Goal: Task Accomplishment & Management: Use online tool/utility

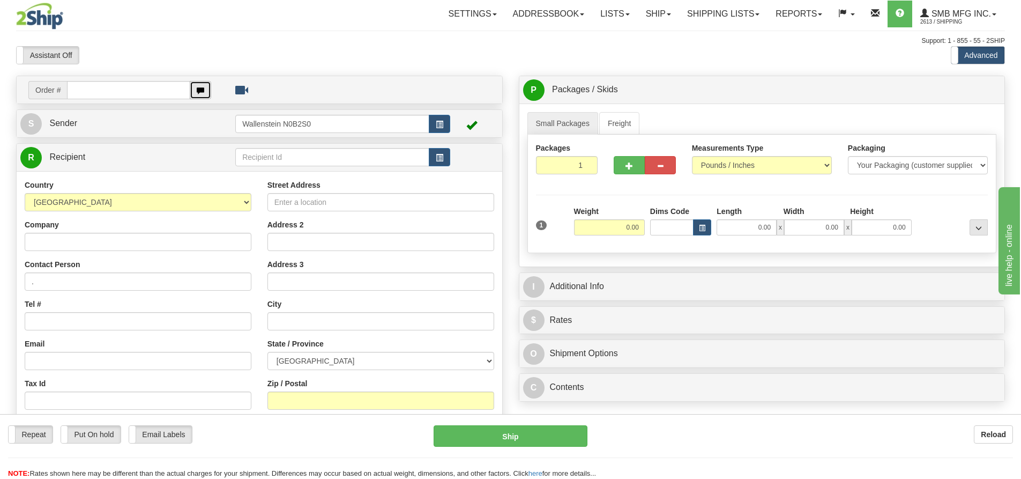
click at [202, 92] on span "button" at bounding box center [201, 90] width 8 height 7
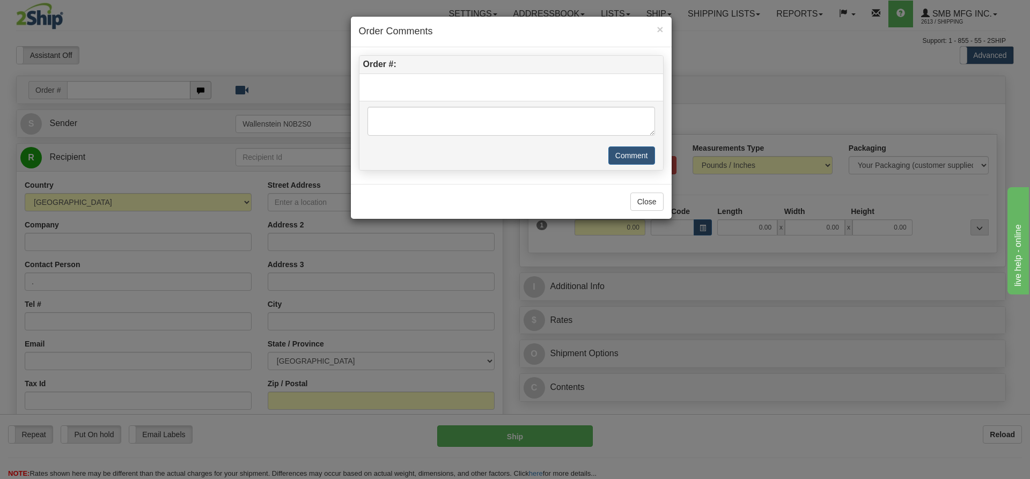
click at [202, 92] on div "× Order Comments Order #: Comment Close" at bounding box center [515, 239] width 1030 height 479
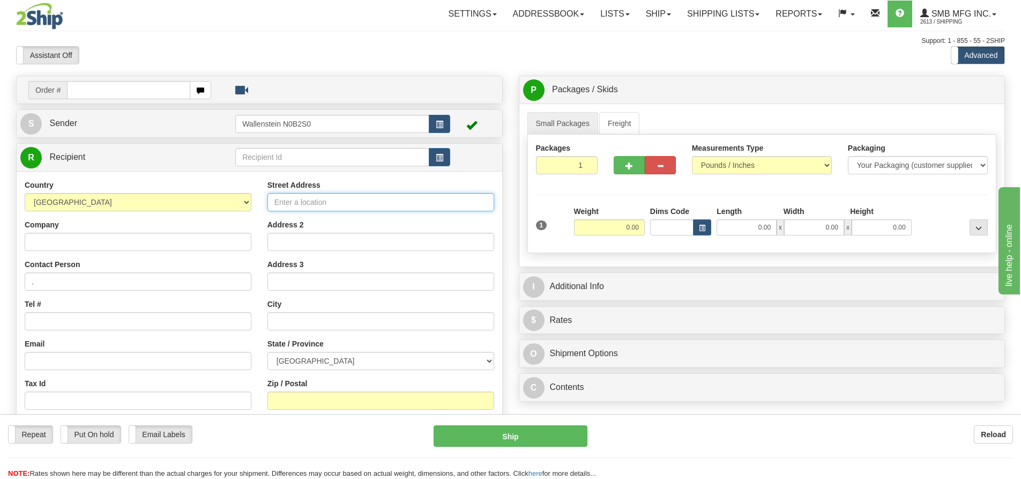
click at [303, 207] on input "Street Address" at bounding box center [381, 202] width 227 height 18
paste input "[STREET_ADDRESS]"
type input "[STREET_ADDRESS]"
click at [282, 315] on input "text" at bounding box center [381, 321] width 227 height 18
paste input "[GEOGRAPHIC_DATA]"
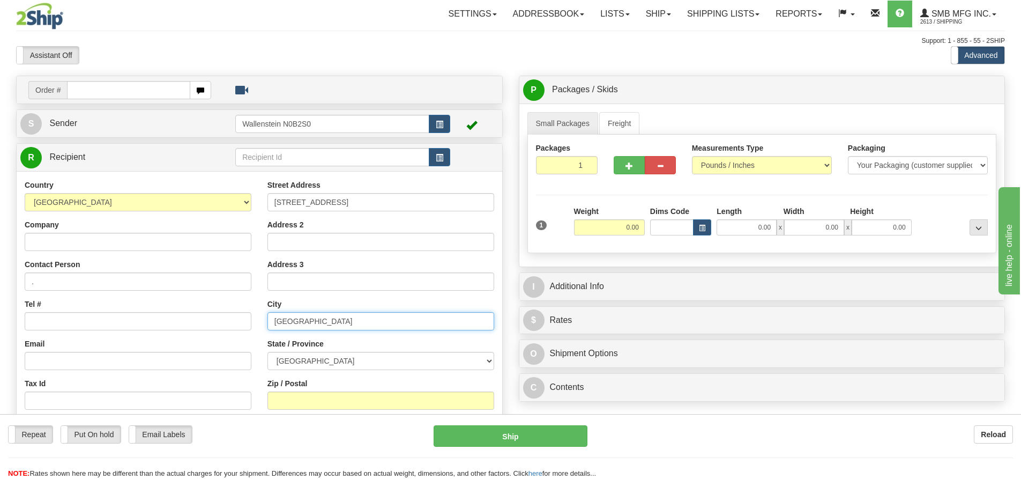
type input "[GEOGRAPHIC_DATA]"
click at [310, 362] on select "[GEOGRAPHIC_DATA] [GEOGRAPHIC_DATA] [GEOGRAPHIC_DATA] [GEOGRAPHIC_DATA] [GEOGRA…" at bounding box center [381, 361] width 227 height 18
select select "MB"
click at [268, 352] on select "[GEOGRAPHIC_DATA] [GEOGRAPHIC_DATA] [GEOGRAPHIC_DATA] [GEOGRAPHIC_DATA] [GEOGRA…" at bounding box center [381, 361] width 227 height 18
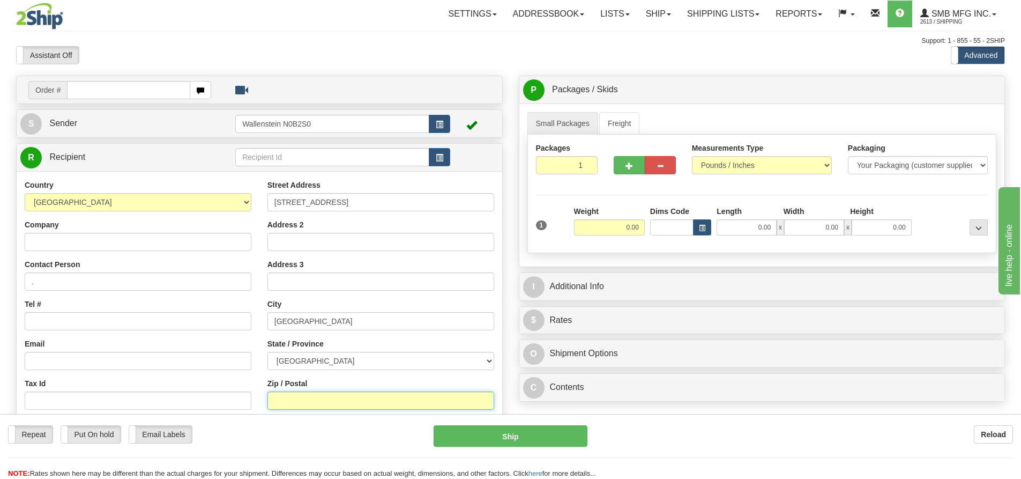
click at [295, 398] on input "Zip / Postal" at bounding box center [381, 400] width 227 height 18
paste input "R2J0T5"
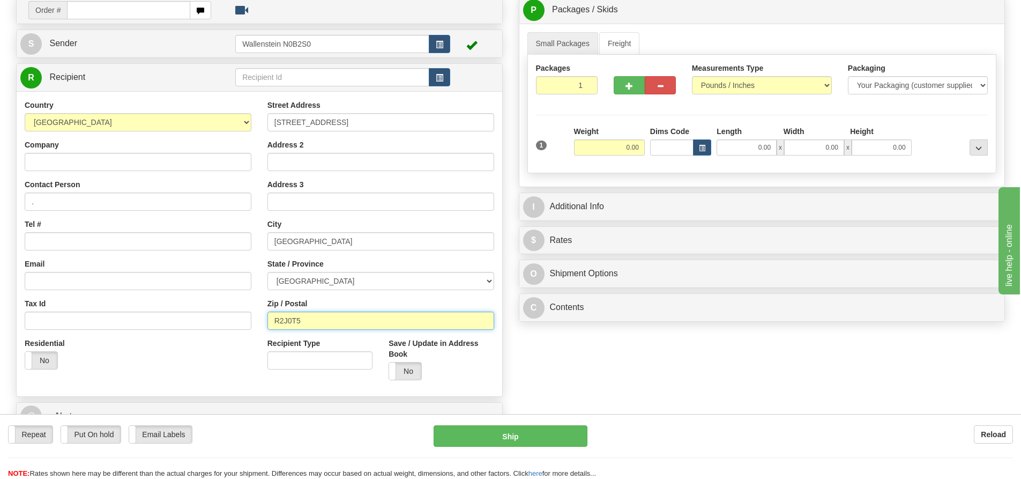
scroll to position [54, 0]
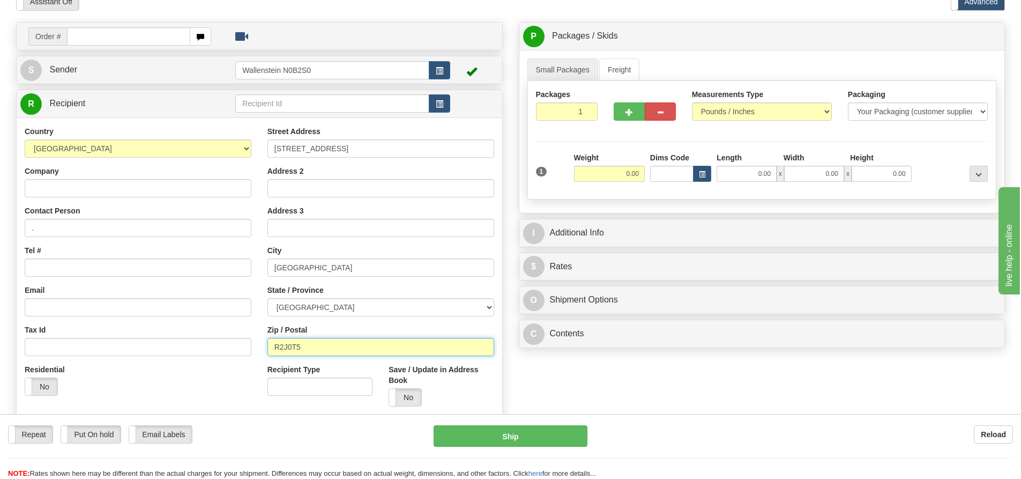
type input "R2J0T5"
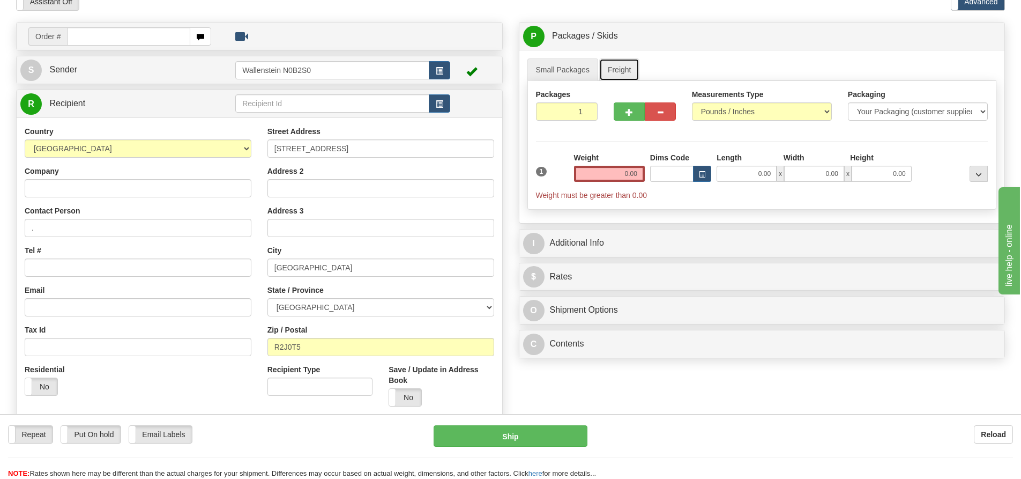
click at [626, 71] on link "Freight" at bounding box center [619, 69] width 41 height 23
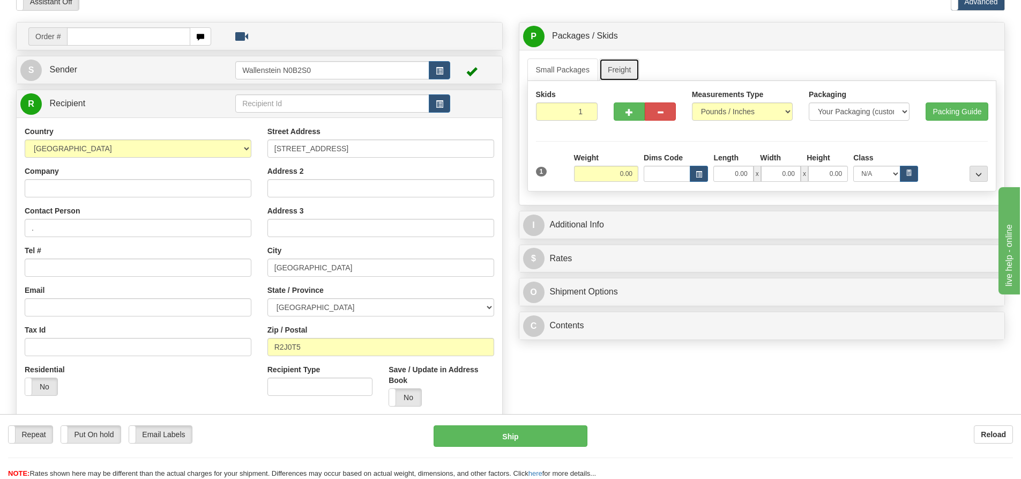
click at [626, 68] on link "Freight" at bounding box center [619, 69] width 41 height 23
click at [605, 175] on input "0.00" at bounding box center [606, 174] width 64 height 16
type input "380.00"
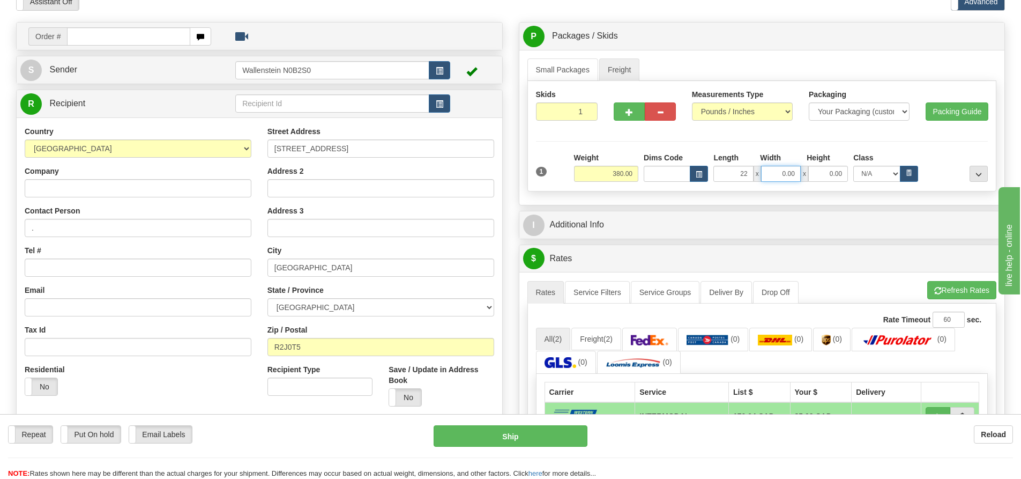
type input "22.00"
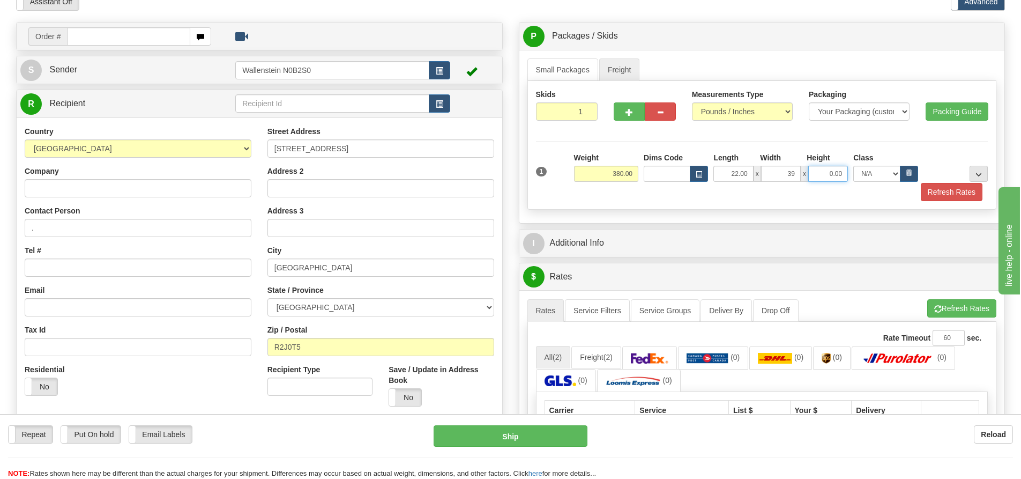
type input "39.00"
type input "26.00"
click at [950, 194] on button "Refresh Rates" at bounding box center [952, 192] width 62 height 18
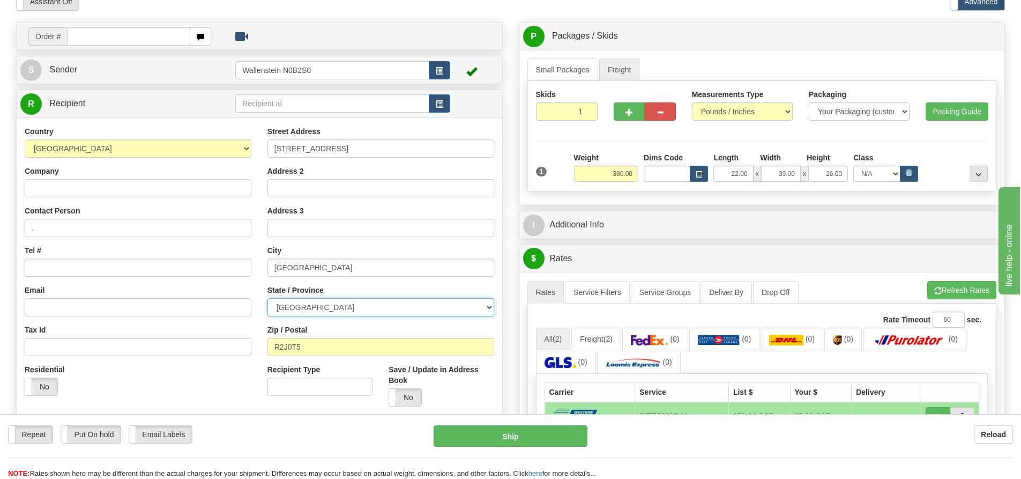
click at [317, 311] on select "[GEOGRAPHIC_DATA] [GEOGRAPHIC_DATA] [GEOGRAPHIC_DATA] [GEOGRAPHIC_DATA] [GEOGRA…" at bounding box center [381, 307] width 227 height 18
click at [507, 435] on button "Ship" at bounding box center [511, 435] width 154 height 21
type input "INTERMODAL"
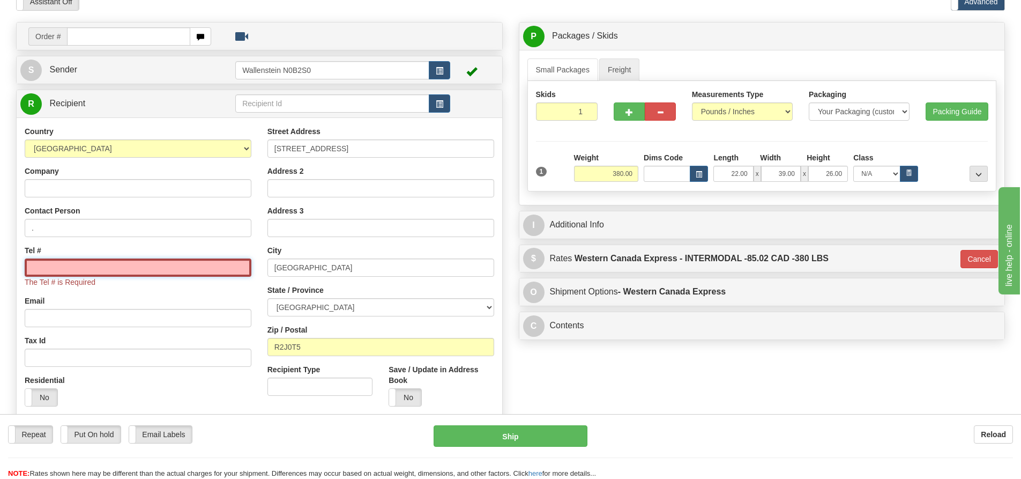
click at [101, 271] on input "Tel #" at bounding box center [138, 267] width 227 height 18
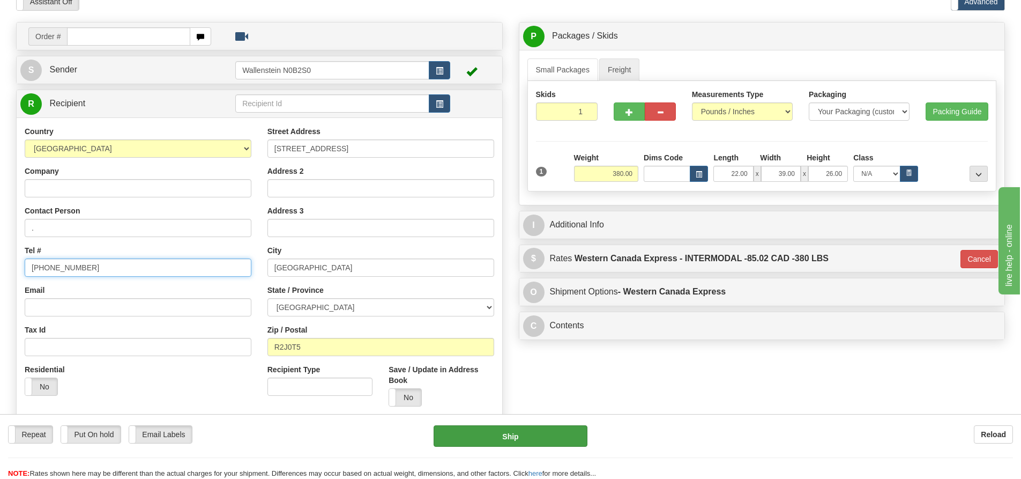
type input "[PHONE_NUMBER]"
click at [500, 440] on button "Ship" at bounding box center [511, 435] width 154 height 21
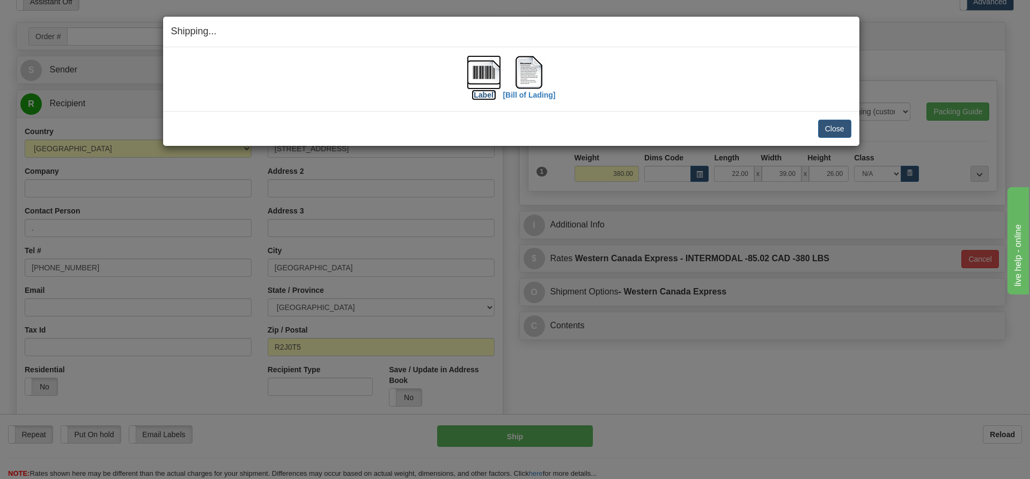
click at [480, 77] on img at bounding box center [483, 72] width 34 height 34
click at [530, 76] on img at bounding box center [529, 72] width 34 height 34
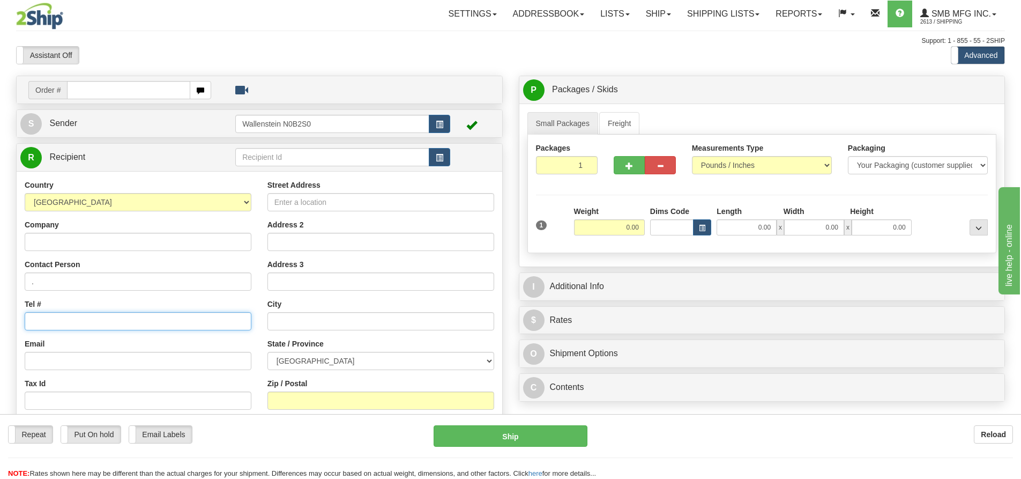
click at [78, 325] on input "Tel #" at bounding box center [138, 321] width 227 height 18
click at [83, 317] on input "Tel #" at bounding box center [138, 321] width 227 height 18
click at [305, 204] on input "Street Address" at bounding box center [381, 202] width 227 height 18
click at [317, 198] on input "Street Address" at bounding box center [381, 202] width 227 height 18
paste input "[STREET_ADDRESS]"
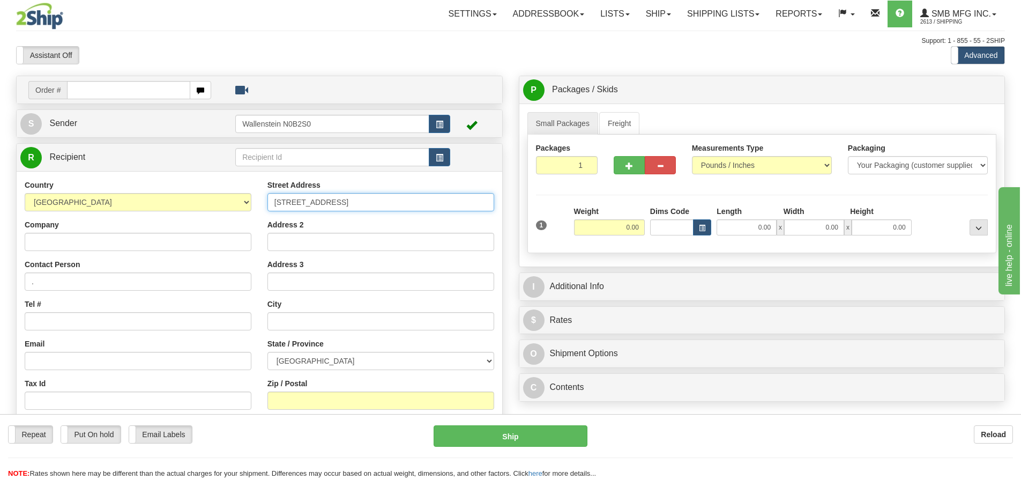
type input "[STREET_ADDRESS]"
click at [279, 358] on select "[GEOGRAPHIC_DATA] [GEOGRAPHIC_DATA] [GEOGRAPHIC_DATA] [GEOGRAPHIC_DATA] [GEOGRA…" at bounding box center [381, 361] width 227 height 18
select select "MB"
click at [268, 352] on select "[GEOGRAPHIC_DATA] [GEOGRAPHIC_DATA] [GEOGRAPHIC_DATA] [GEOGRAPHIC_DATA] [GEOGRA…" at bounding box center [381, 361] width 227 height 18
click at [279, 320] on input "text" at bounding box center [381, 321] width 227 height 18
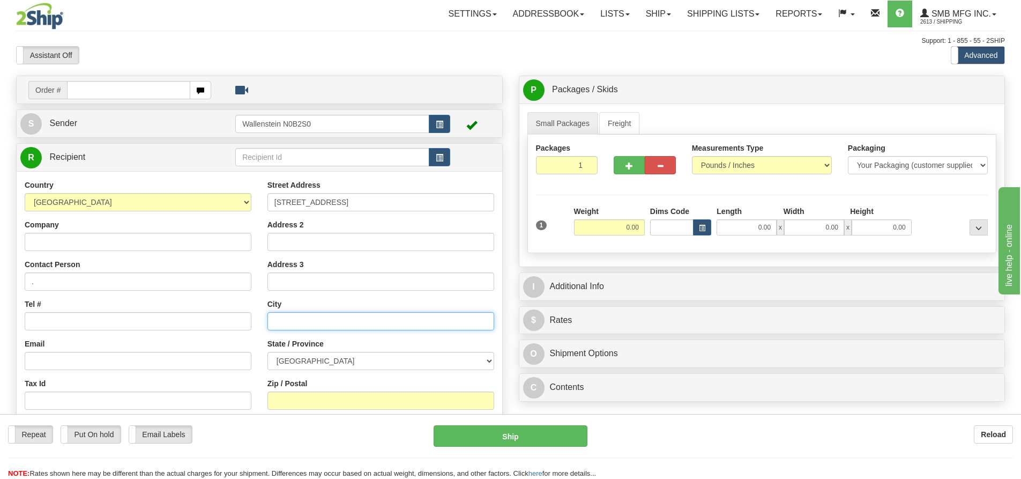
paste input "[GEOGRAPHIC_DATA]"
type input "[GEOGRAPHIC_DATA]"
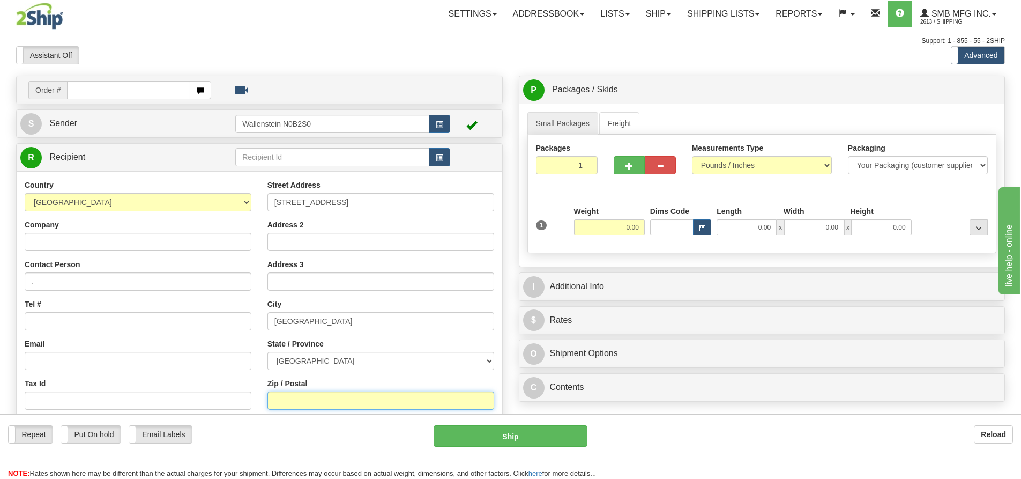
click at [290, 397] on input "Zip / Postal" at bounding box center [381, 400] width 227 height 18
paste input "R2J0T5"
type input "R2J0T5"
click at [614, 122] on link "Freight" at bounding box center [619, 123] width 41 height 23
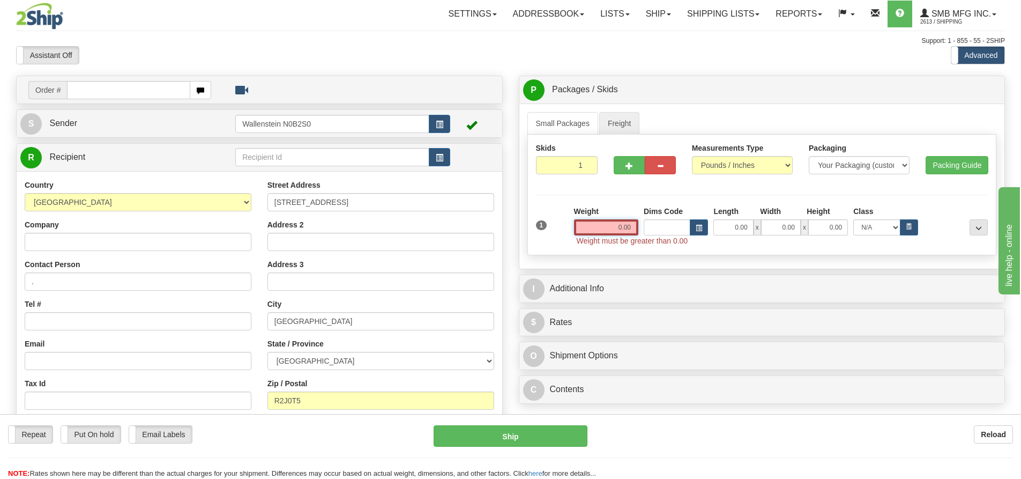
click at [596, 225] on input "0.00" at bounding box center [606, 227] width 64 height 16
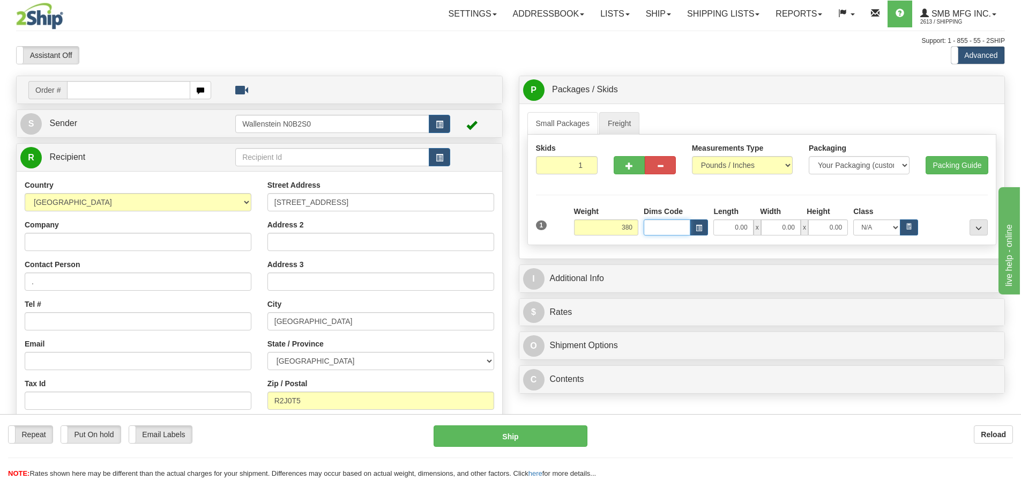
type input "380.00"
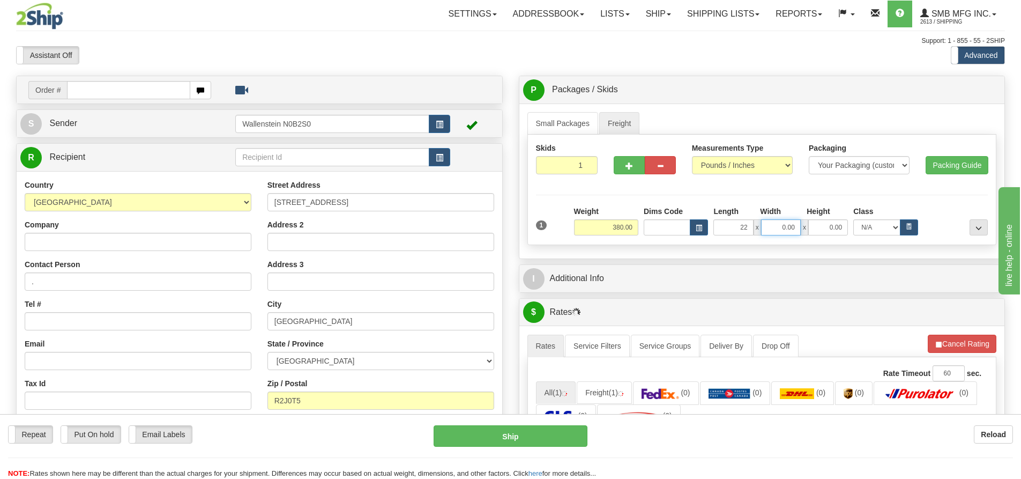
type input "22.00"
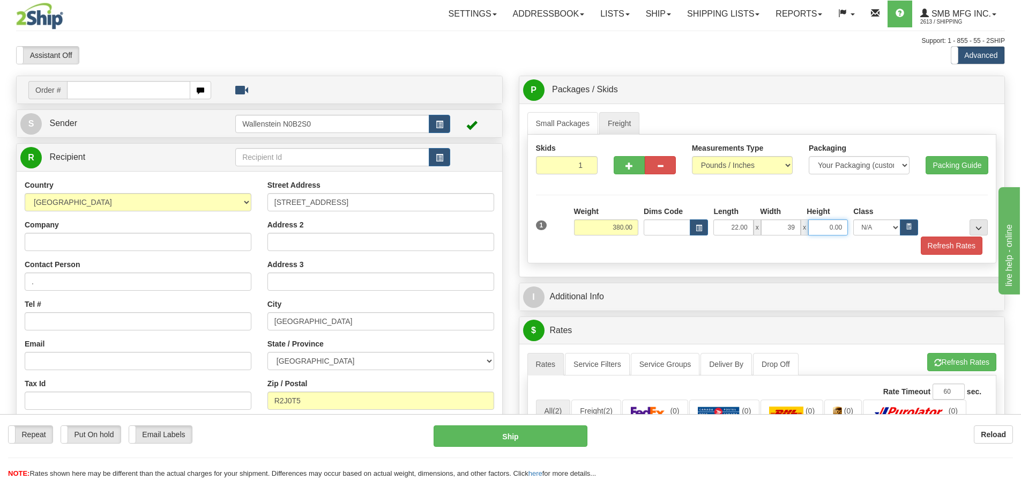
type input "39.00"
type input "26.00"
click at [958, 247] on button "Refresh Rates" at bounding box center [952, 245] width 62 height 18
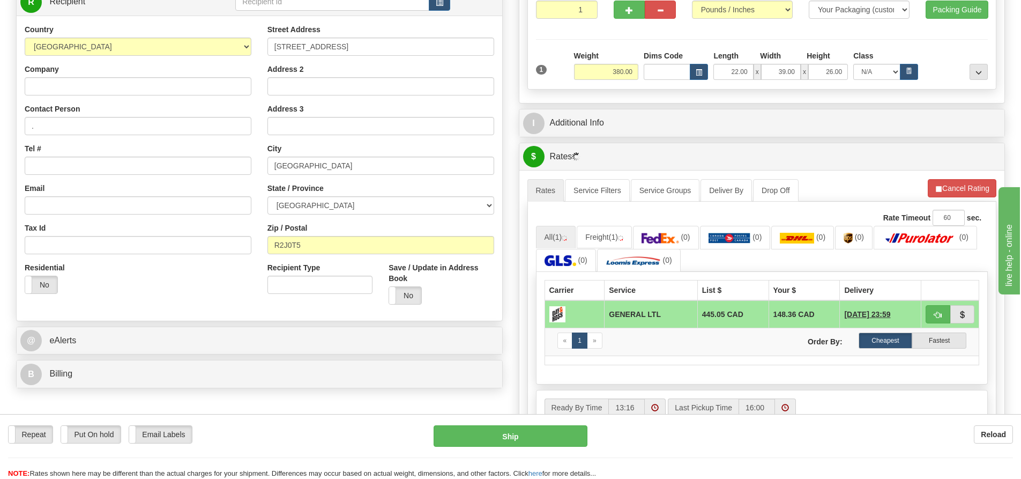
scroll to position [161, 0]
